Goal: Task Accomplishment & Management: Manage account settings

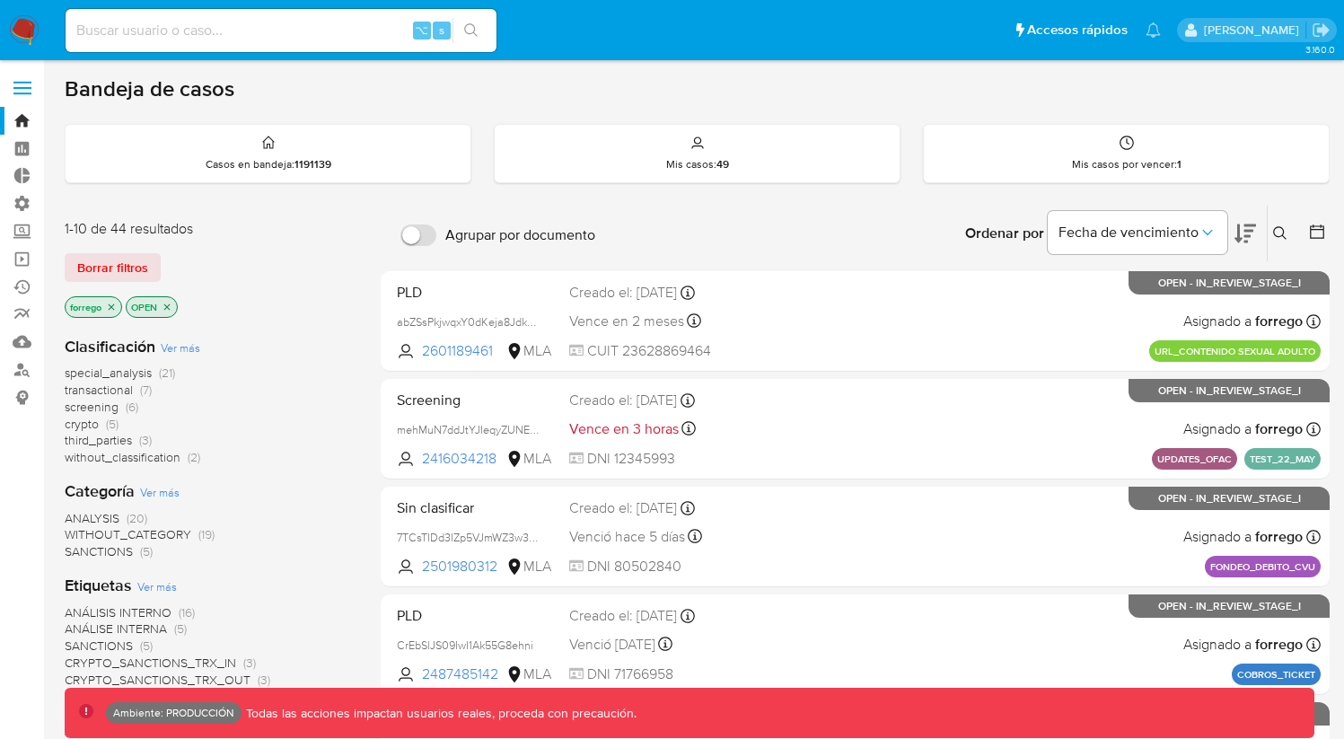
click at [167, 303] on icon "close-filter" at bounding box center [167, 306] width 6 height 6
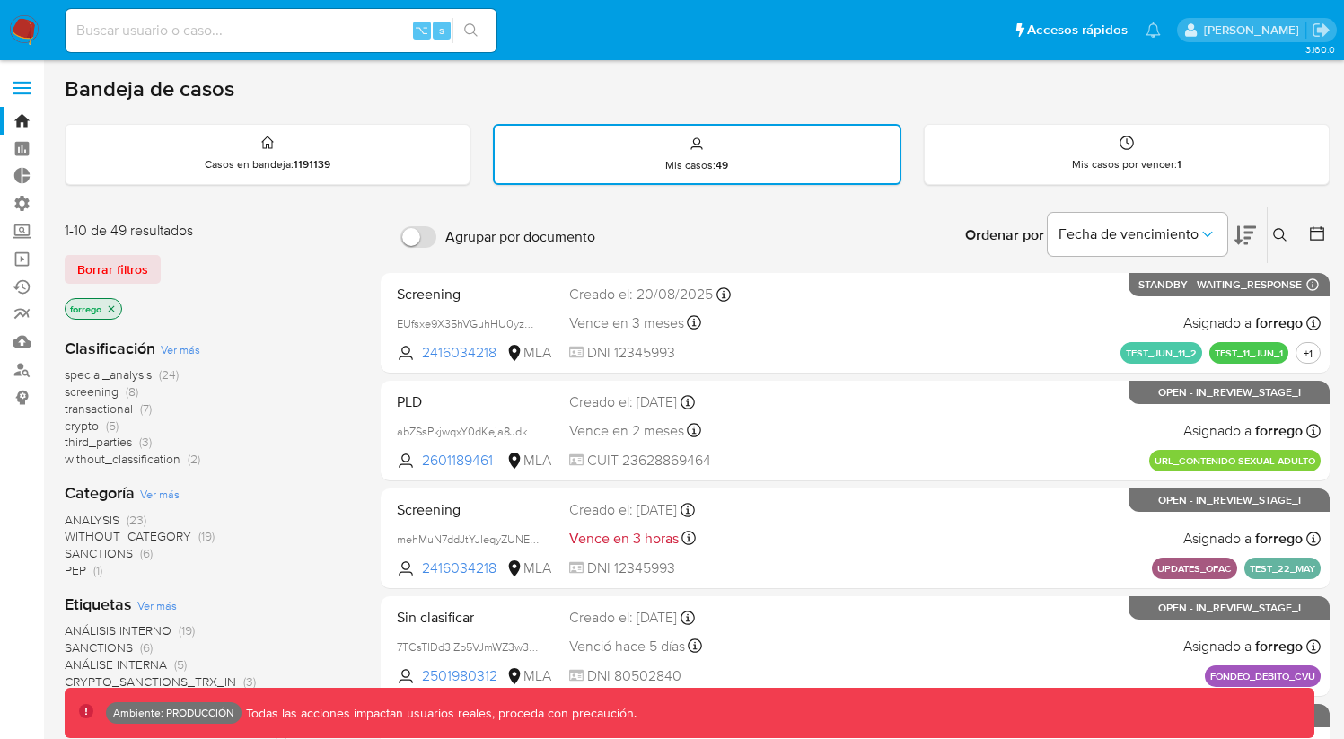
click at [115, 309] on icon "close-filter" at bounding box center [112, 308] width 6 height 6
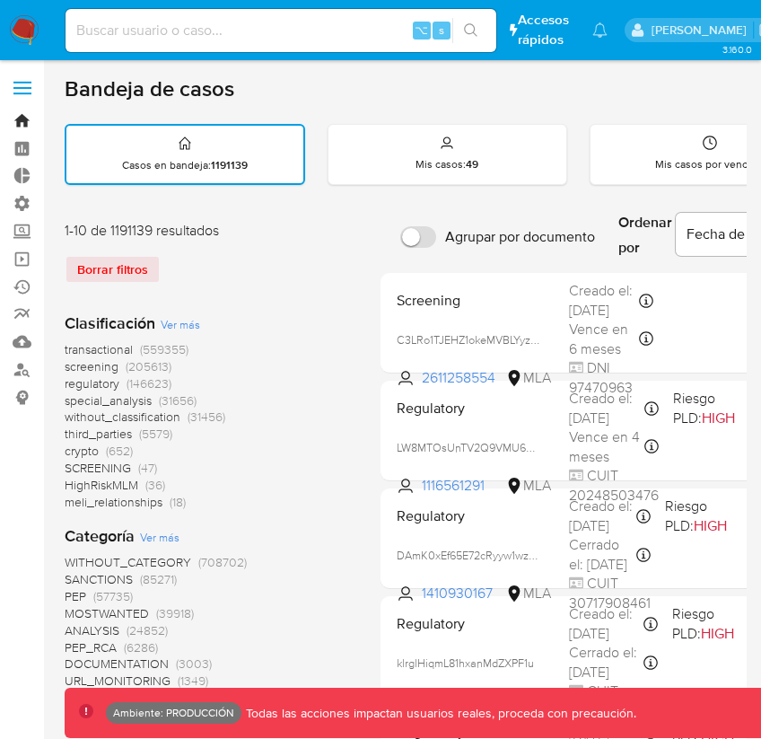
click at [23, 121] on link "Bandeja" at bounding box center [107, 121] width 214 height 28
